Goal: Find specific page/section: Find specific page/section

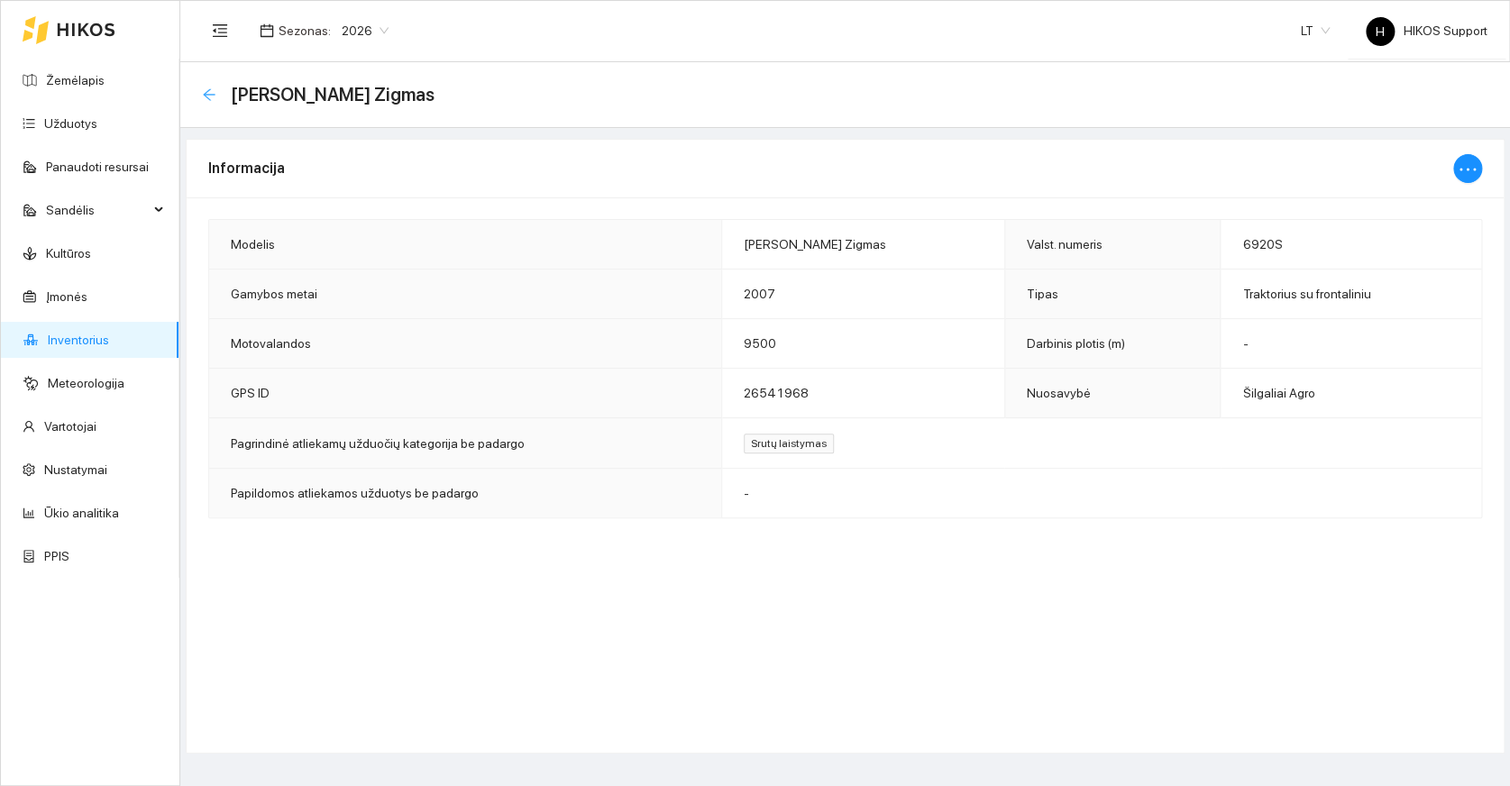
click at [206, 93] on icon "arrow-left" at bounding box center [209, 94] width 14 height 14
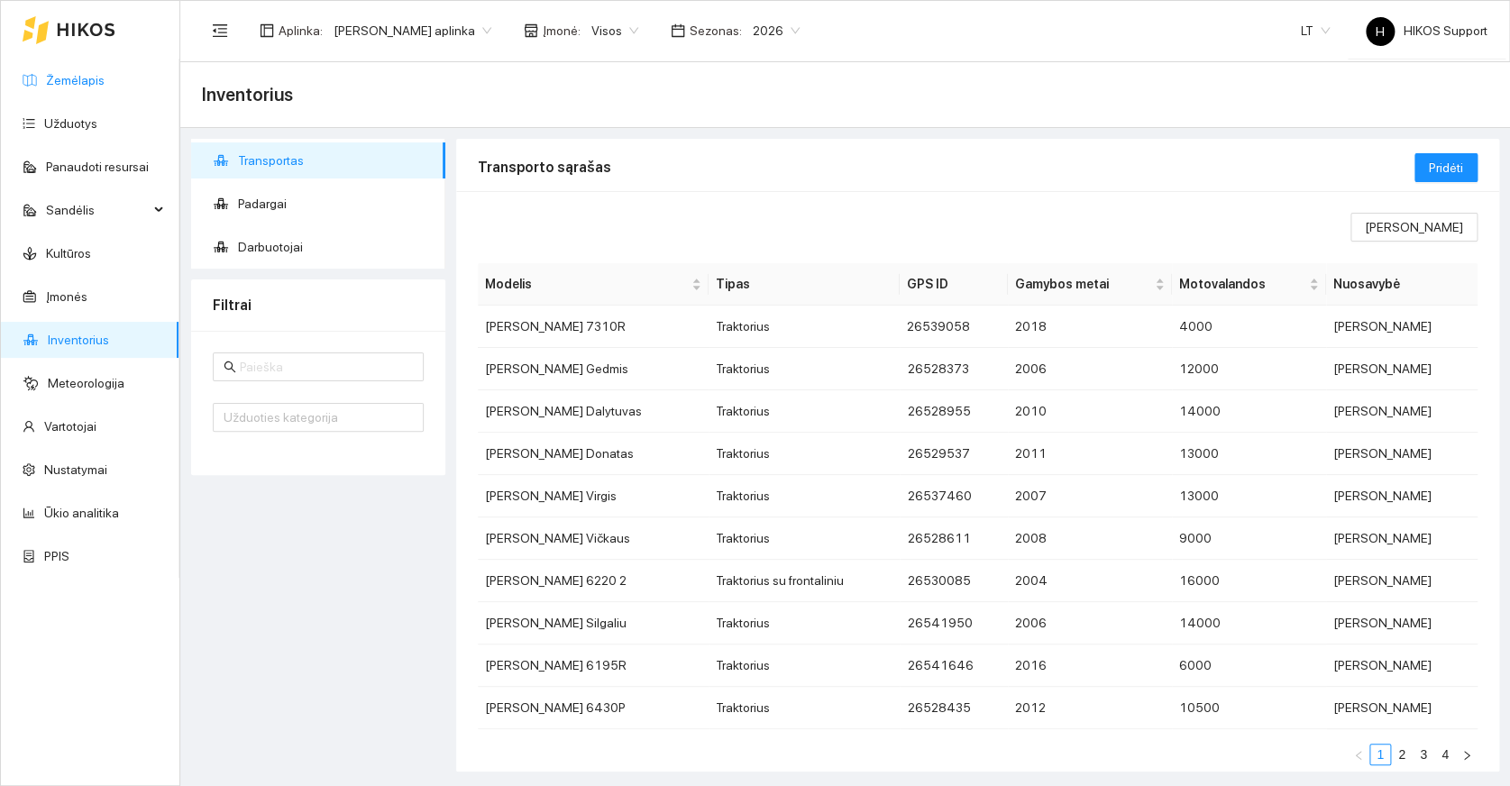
click at [69, 77] on link "Žemėlapis" at bounding box center [75, 80] width 59 height 14
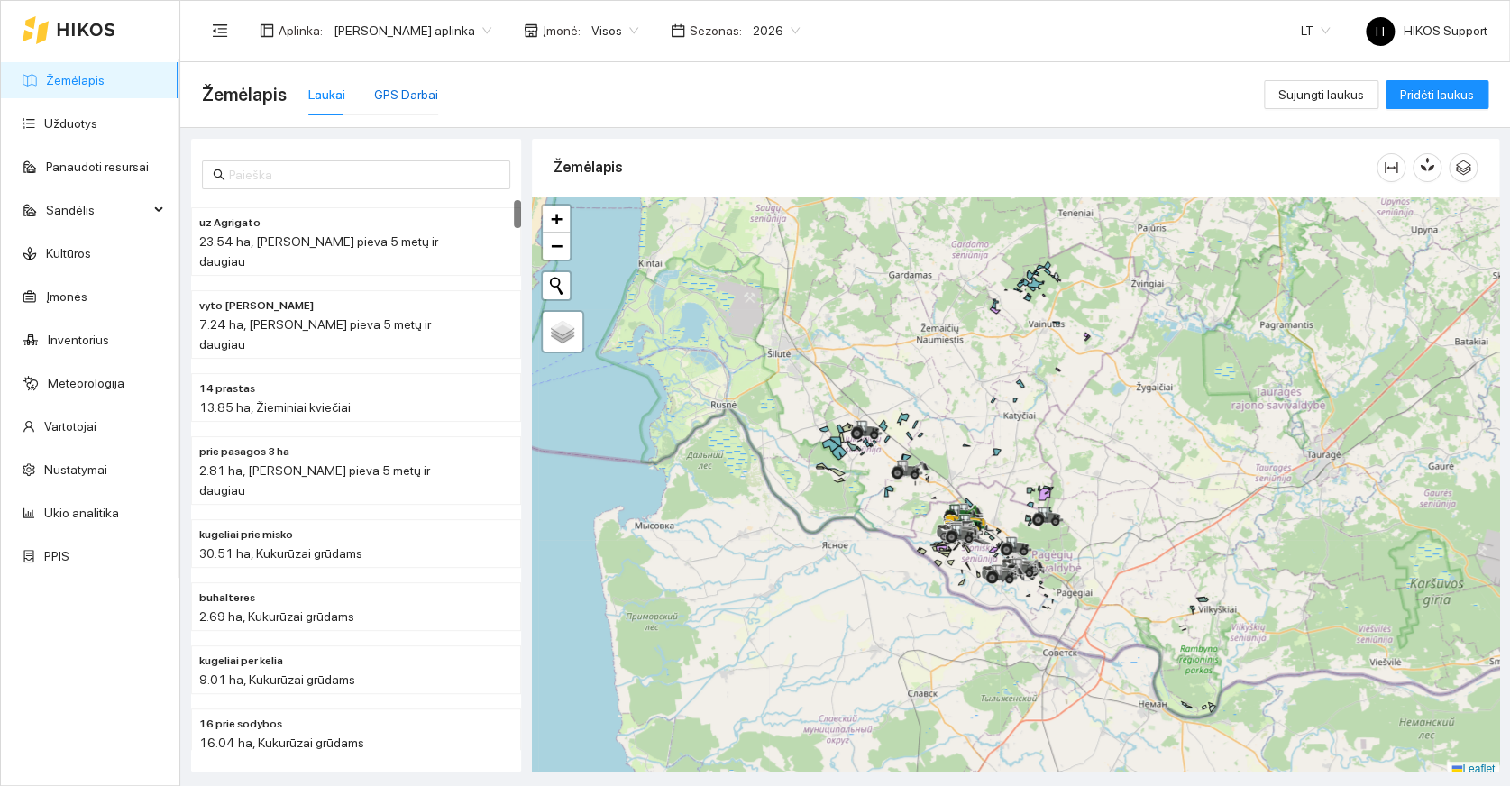
drag, startPoint x: 396, startPoint y: 96, endPoint x: 1094, endPoint y: 283, distance: 723.1
click at [398, 96] on div "GPS Darbai" at bounding box center [406, 95] width 64 height 20
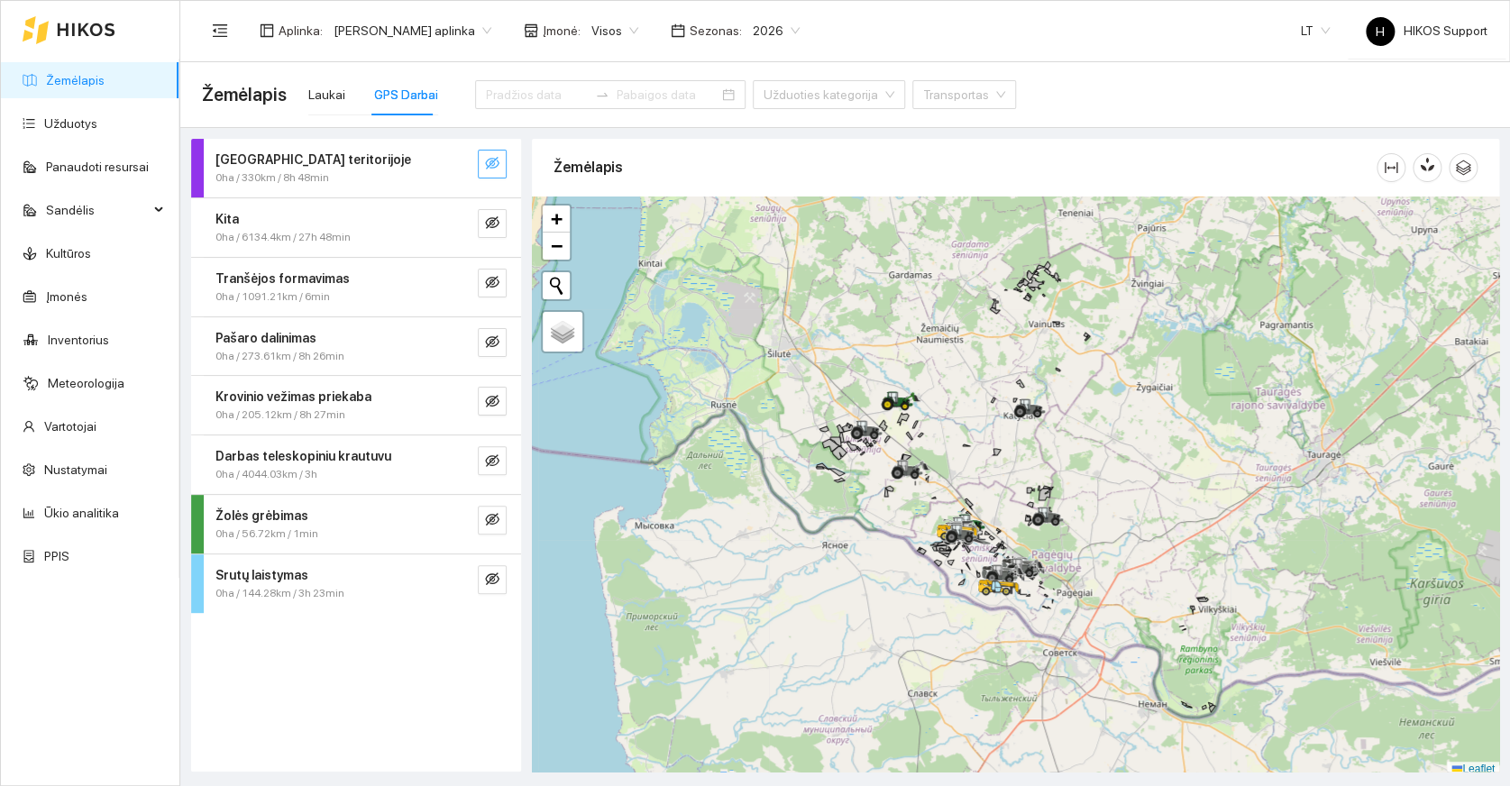
click at [492, 167] on icon "eye-invisible" at bounding box center [492, 163] width 14 height 14
click at [491, 223] on icon "eye-invisible" at bounding box center [492, 222] width 14 height 14
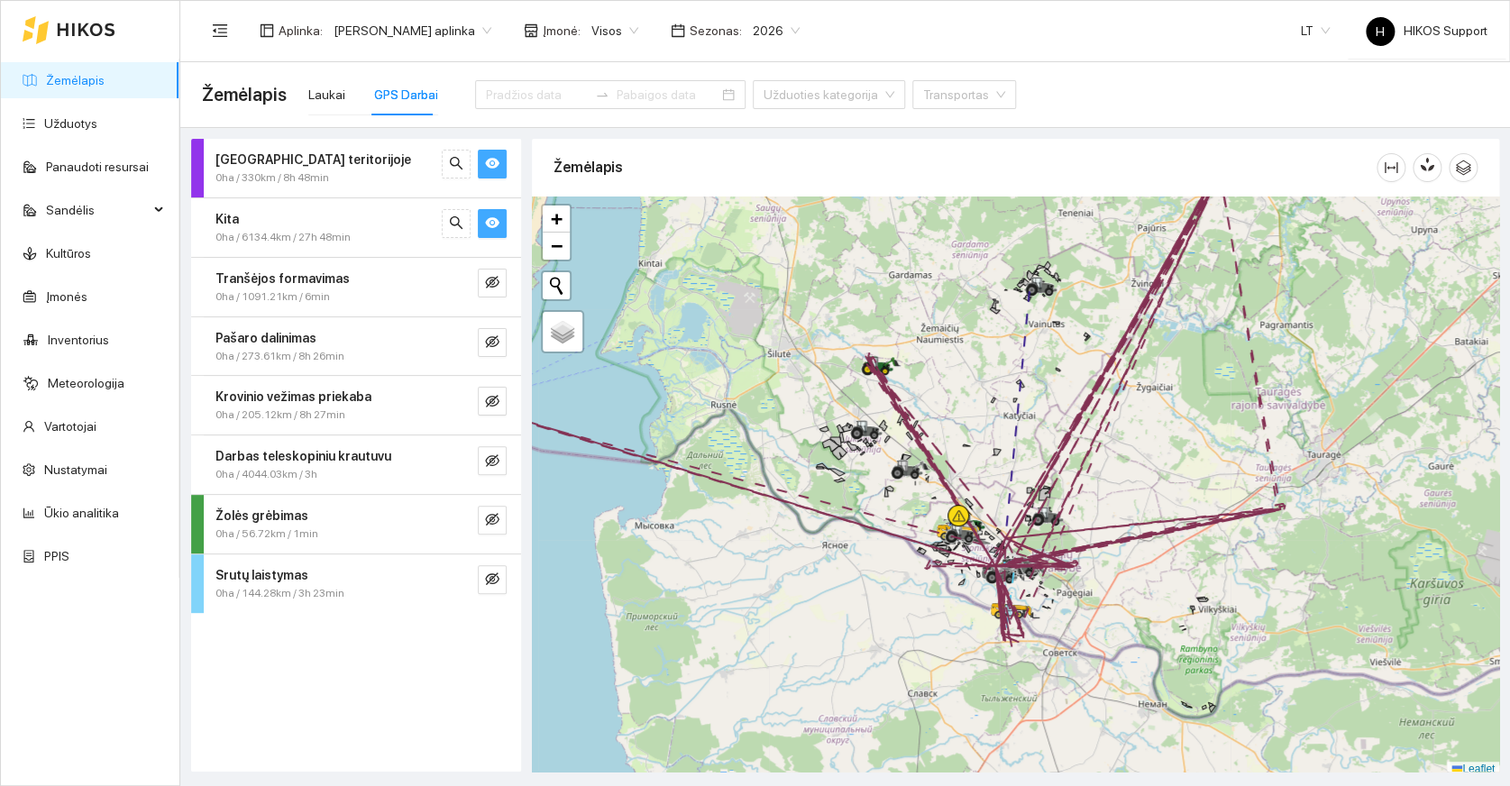
click at [488, 226] on icon "eye" at bounding box center [492, 222] width 14 height 11
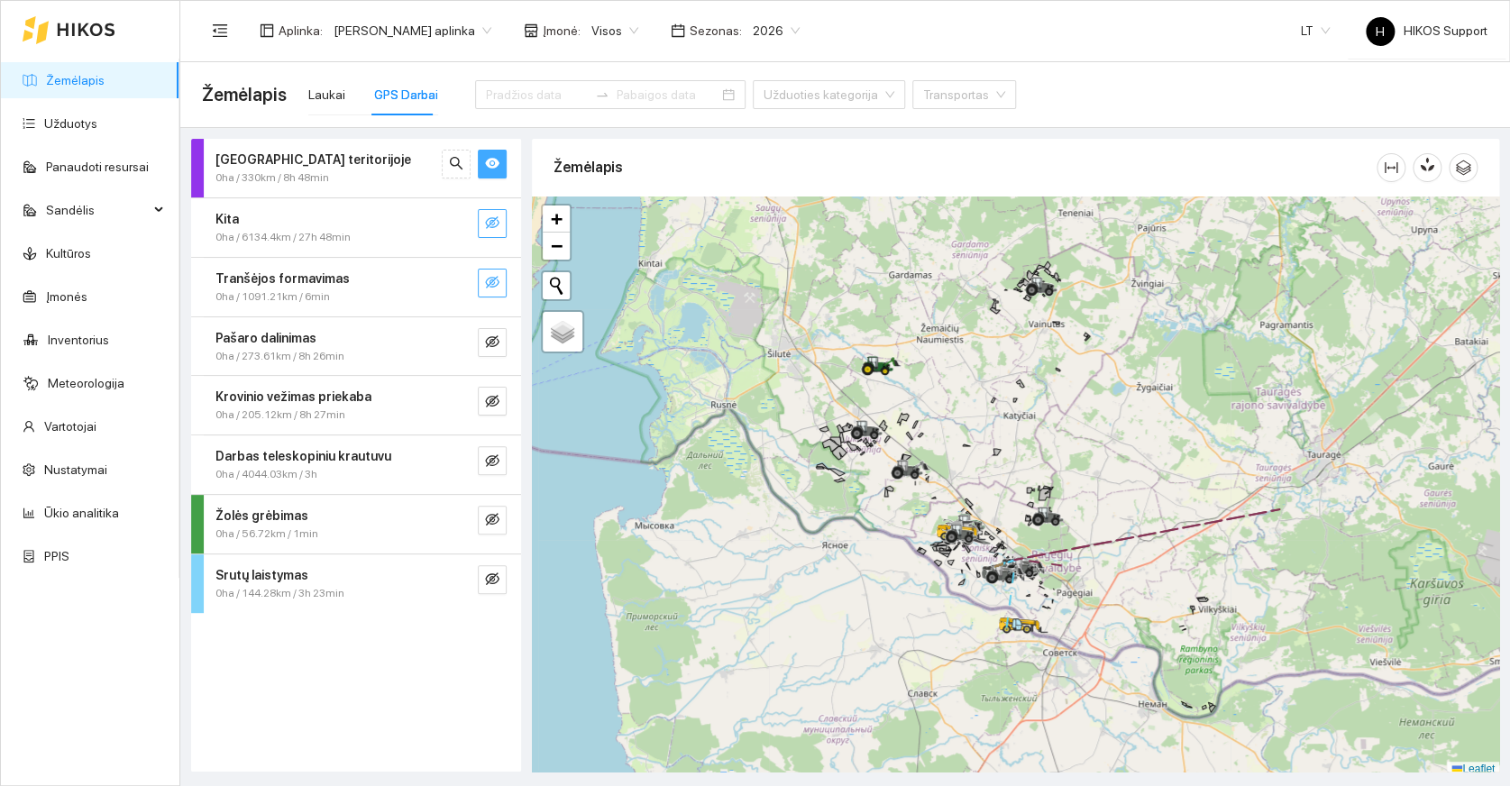
click at [493, 275] on icon "eye-invisible" at bounding box center [492, 282] width 14 height 14
click at [493, 275] on icon "eye" at bounding box center [492, 282] width 14 height 14
click at [496, 345] on icon "eye-invisible" at bounding box center [492, 341] width 14 height 14
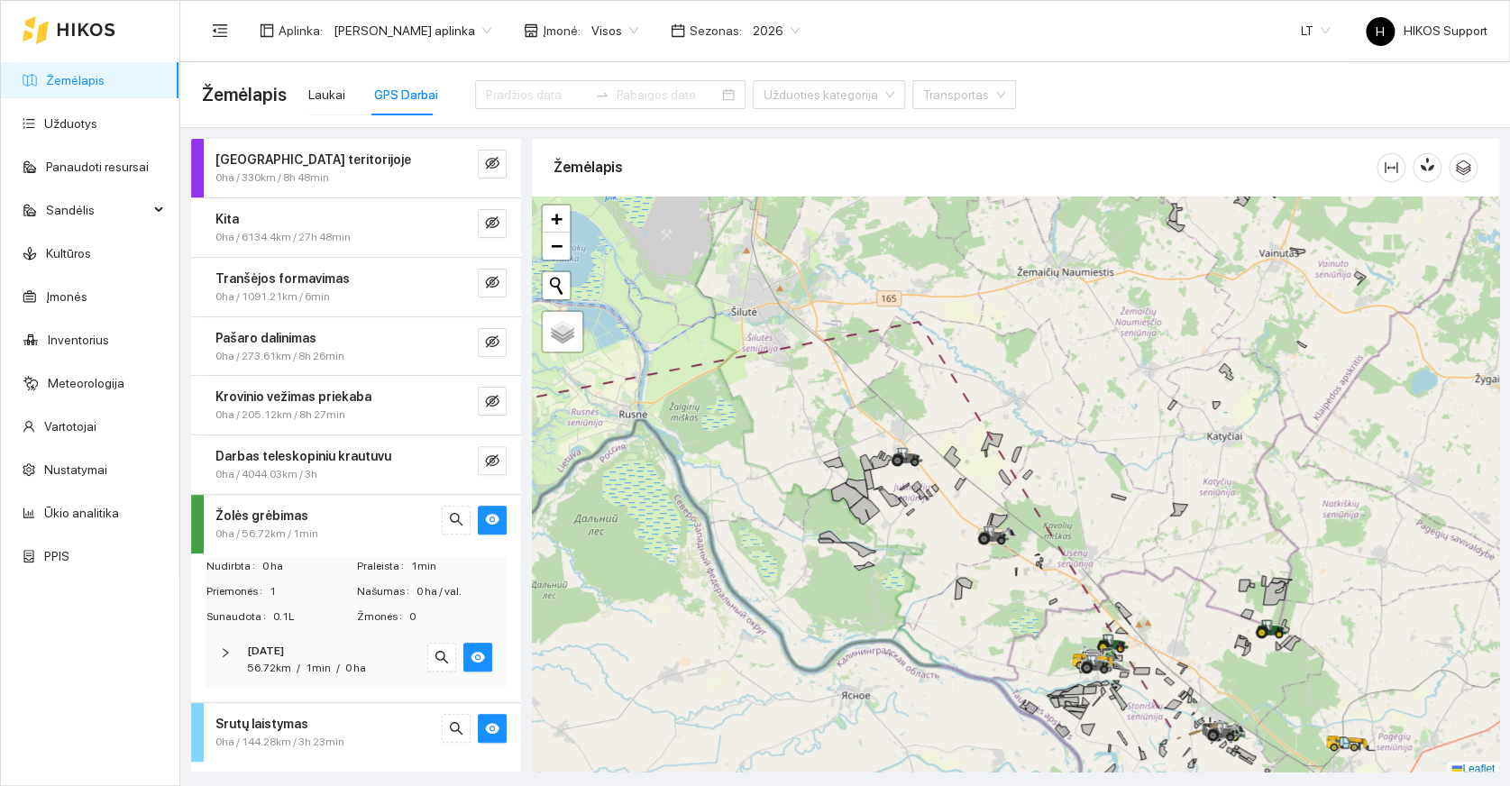
scroll to position [5, 0]
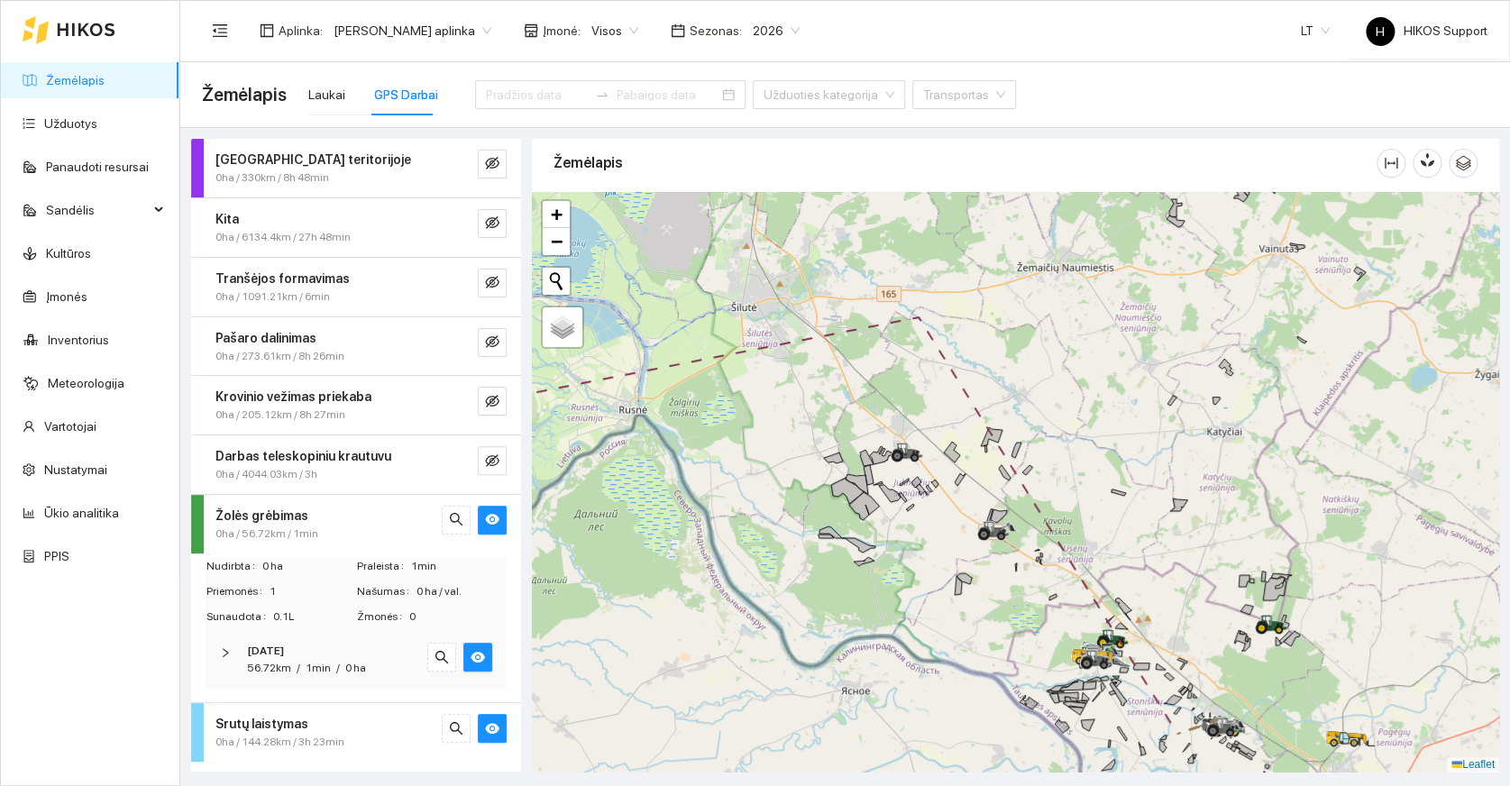
click at [357, 650] on div "2025-10-07" at bounding box center [331, 651] width 169 height 17
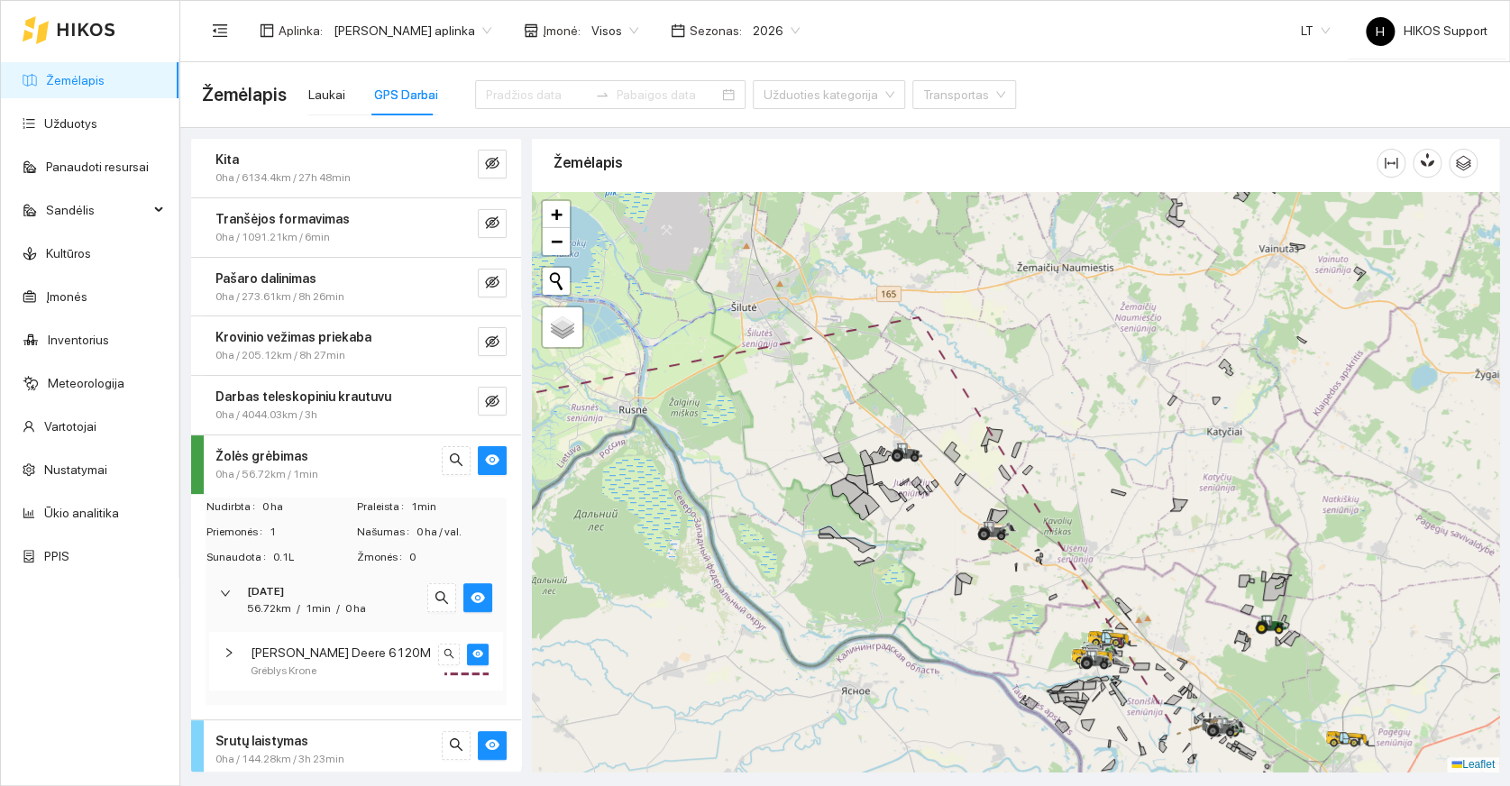
scroll to position [66, 0]
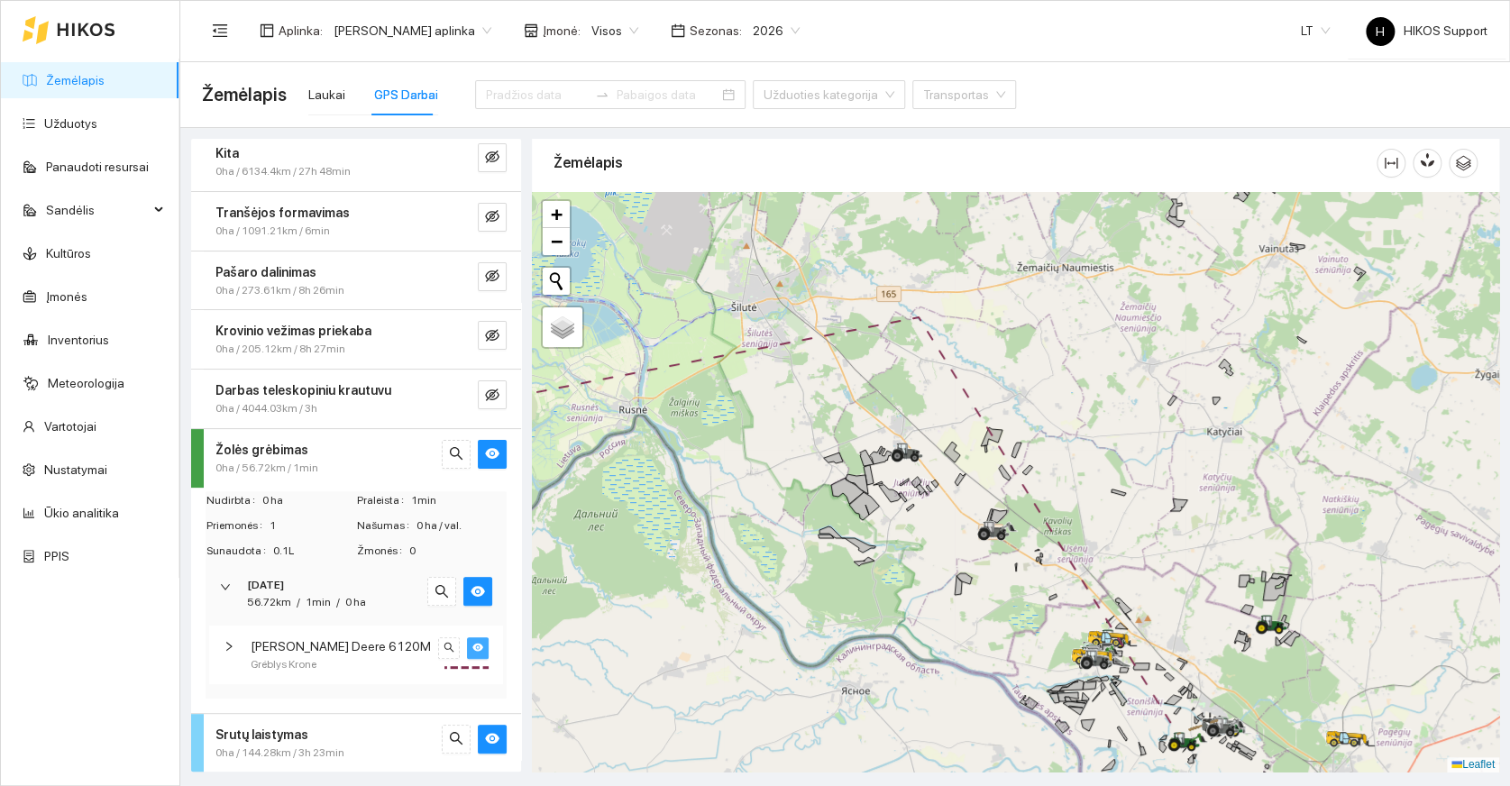
click at [472, 649] on icon "eye" at bounding box center [477, 647] width 11 height 11
click at [485, 452] on icon "eye-invisible" at bounding box center [492, 453] width 14 height 14
click at [382, 464] on div "0ha / 56.72km / 1min" at bounding box center [325, 468] width 221 height 17
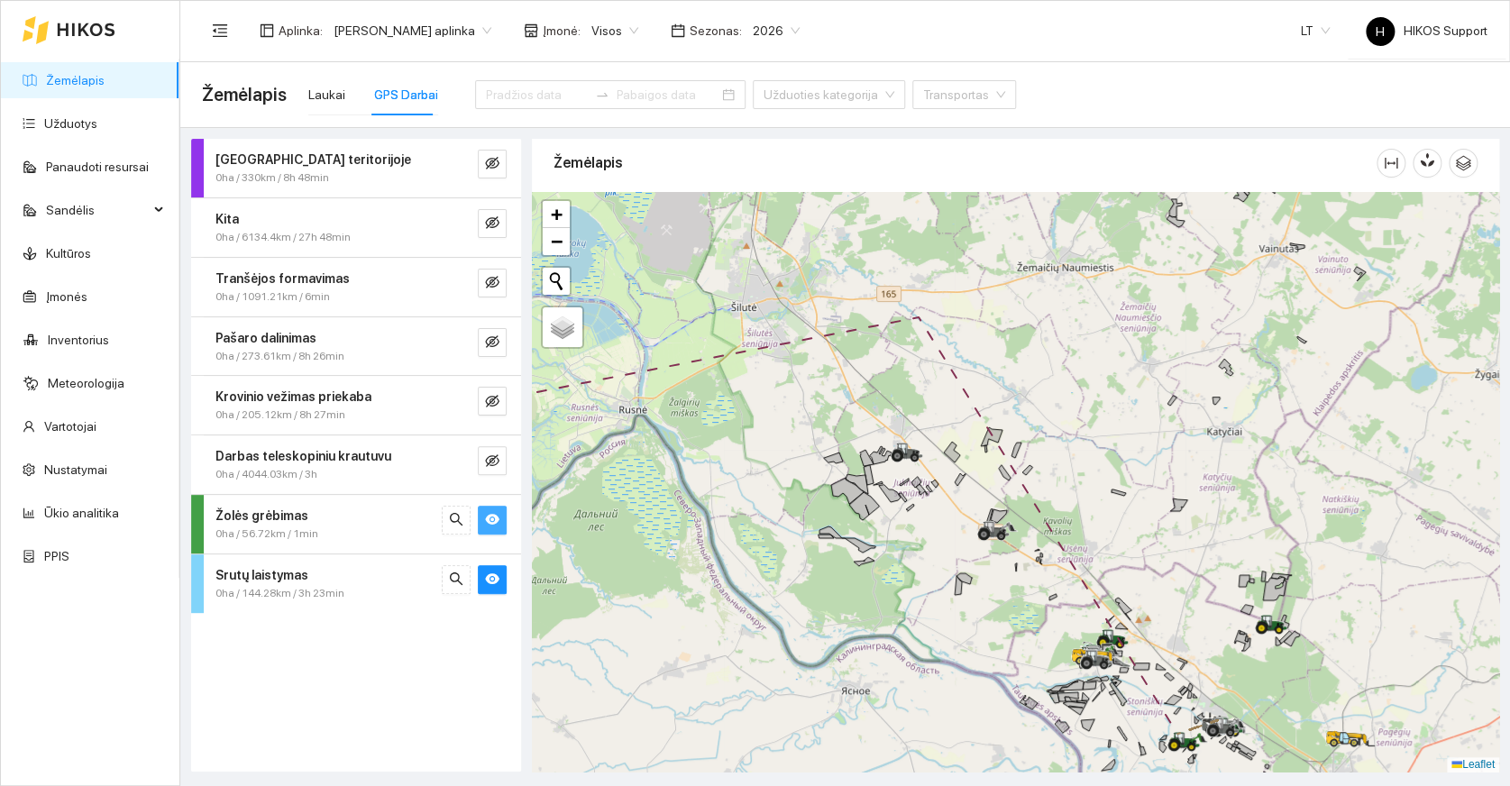
scroll to position [0, 0]
click at [495, 524] on icon "eye" at bounding box center [492, 519] width 14 height 14
click at [492, 580] on icon "eye" at bounding box center [492, 579] width 14 height 14
click at [463, 577] on div at bounding box center [456, 579] width 29 height 29
click at [480, 579] on button "button" at bounding box center [492, 579] width 29 height 29
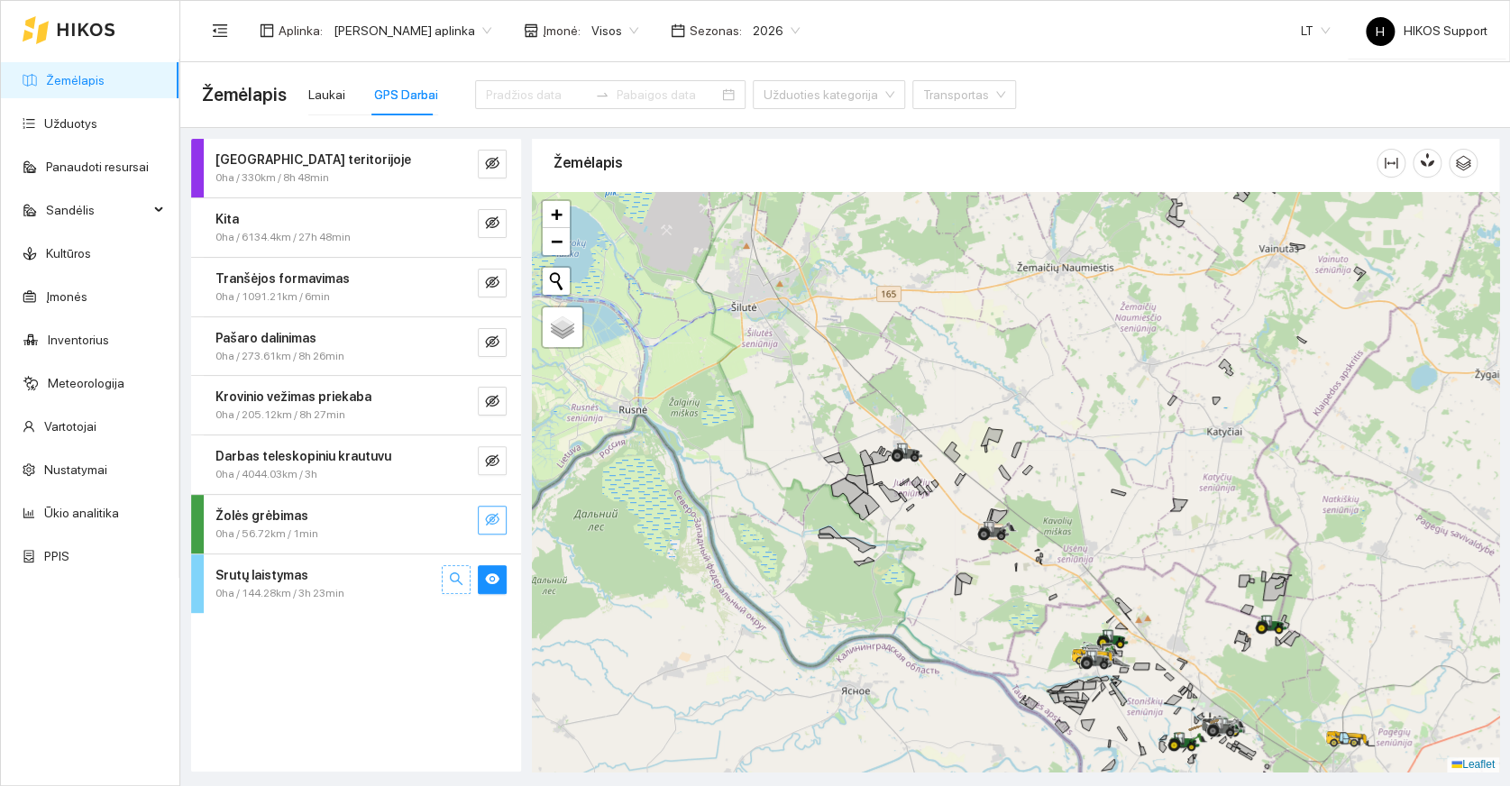
click at [458, 581] on icon "search" at bounding box center [456, 578] width 13 height 13
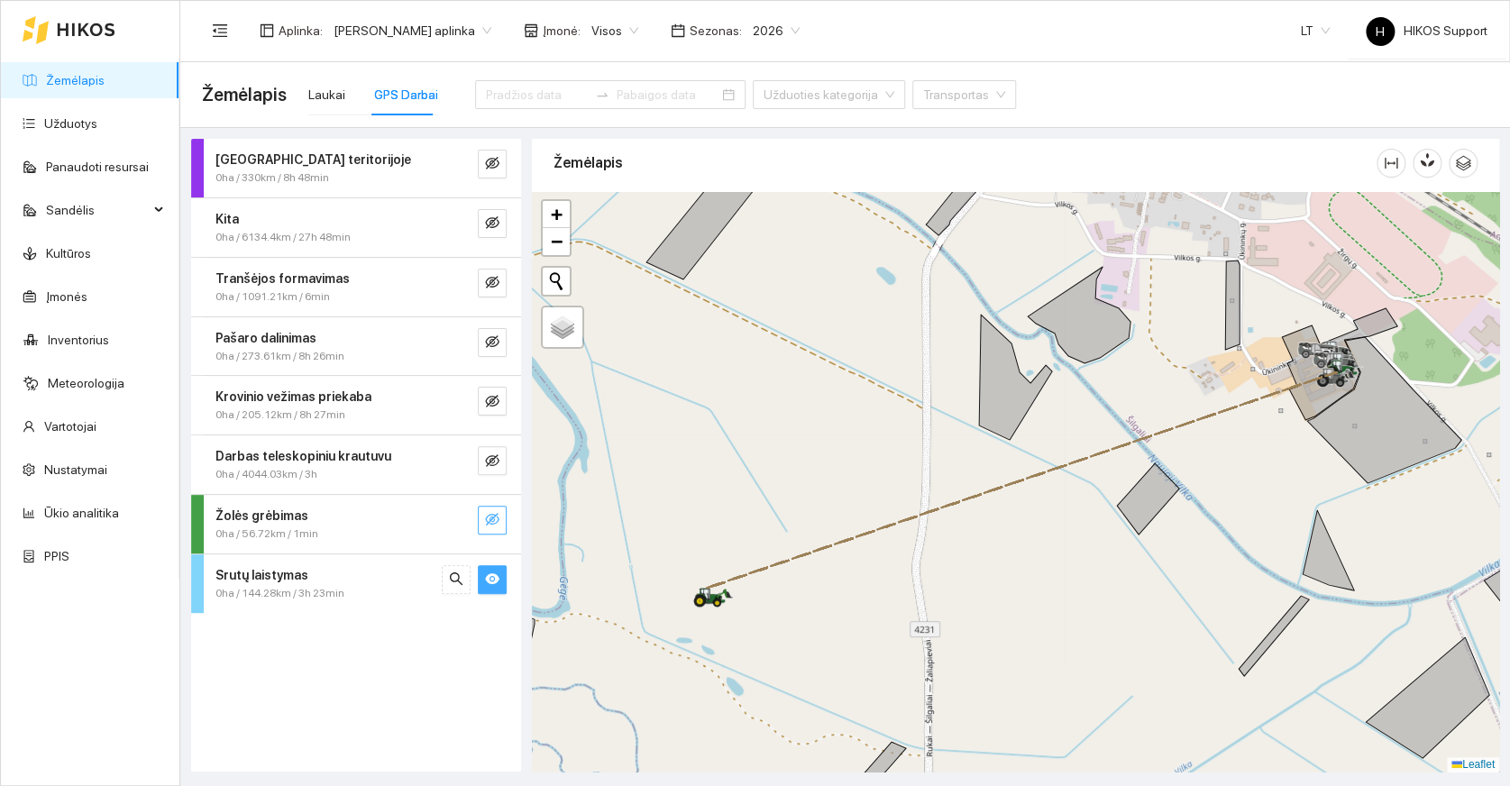
click at [491, 581] on icon "eye" at bounding box center [492, 579] width 14 height 11
